Goal: Information Seeking & Learning: Learn about a topic

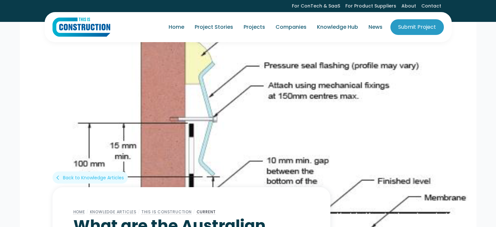
drag, startPoint x: 247, startPoint y: 101, endPoint x: 252, endPoint y: -39, distance: 140.7
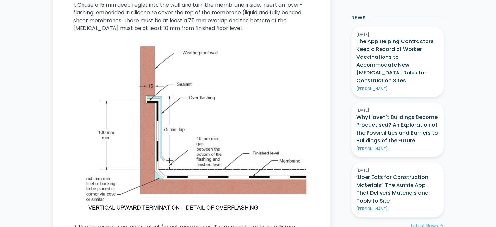
scroll to position [294, 0]
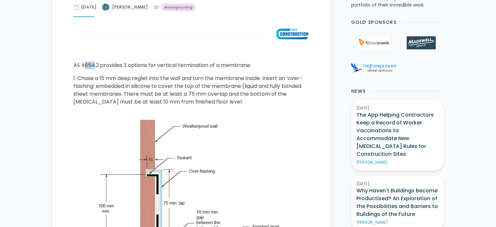
drag, startPoint x: 86, startPoint y: 64, endPoint x: 95, endPoint y: 64, distance: 8.8
click at [95, 64] on p "AS 4654.2 provides 3 options for vertical termination of a membrane:" at bounding box center [191, 65] width 236 height 8
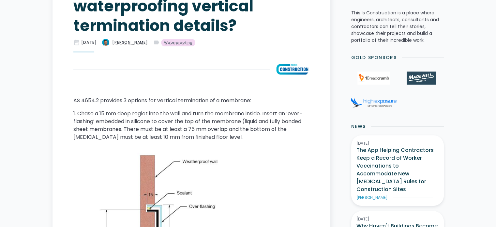
scroll to position [294, 0]
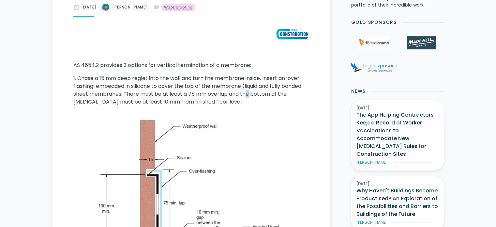
drag, startPoint x: 309, startPoint y: 0, endPoint x: 243, endPoint y: 85, distance: 108.0
click at [248, 97] on p "1. Chase a 15 mm deep reglet into the wall and turn the membrane inside. Insert…" at bounding box center [191, 89] width 236 height 31
